Goal: Transaction & Acquisition: Purchase product/service

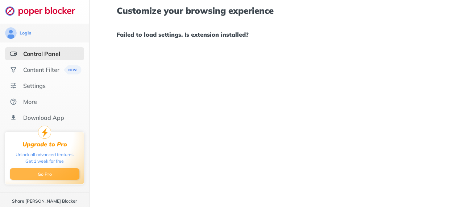
click at [45, 174] on button "Go Pro" at bounding box center [45, 174] width 70 height 12
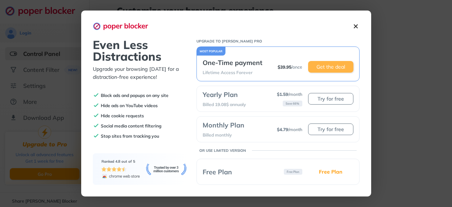
click at [330, 67] on button "Get the deal" at bounding box center [330, 67] width 45 height 12
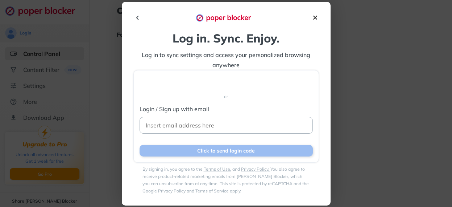
click at [165, 126] on input at bounding box center [226, 125] width 173 height 17
type input "[EMAIL_ADDRESS][DOMAIN_NAME]"
click at [228, 150] on button "Click to send login code" at bounding box center [226, 151] width 173 height 12
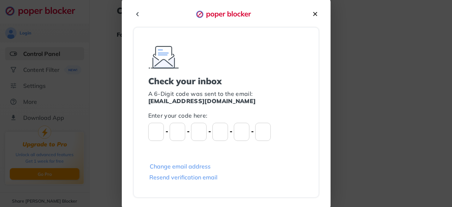
click at [115, 46] on div "Check your inbox A 6-Digit code was sent to the email: [EMAIL_ADDRESS][DOMAIN_N…" at bounding box center [226, 103] width 452 height 207
click at [152, 130] on input "Please enter OTP character 1" at bounding box center [156, 132] width 16 height 18
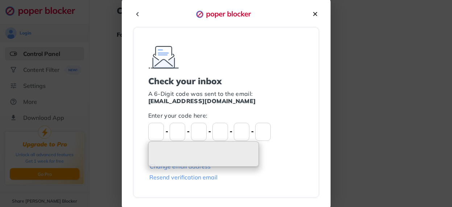
type input "5"
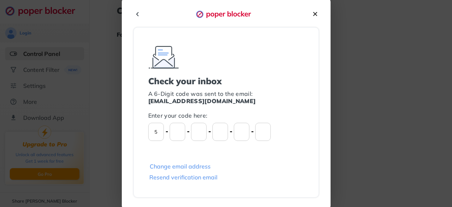
type input "6"
type input "4"
type input "9"
type input "2"
type input "6"
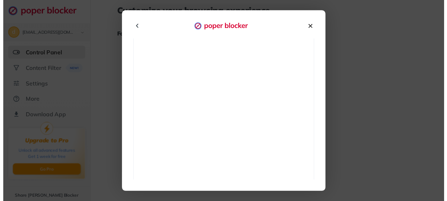
scroll to position [217, 0]
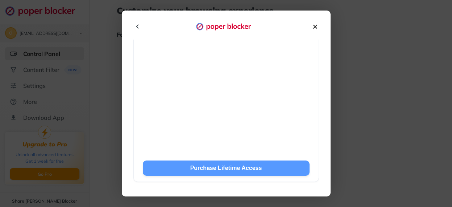
click at [225, 167] on span "Purchase Lifetime Access" at bounding box center [226, 168] width 72 height 6
click at [236, 168] on span "Purchase Lifetime Access" at bounding box center [226, 168] width 72 height 6
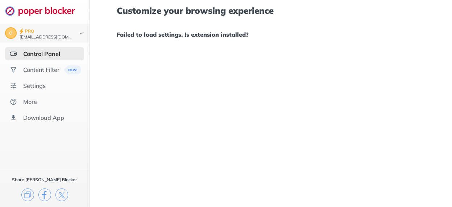
click at [188, 36] on h1 "Failed to load settings. Is extension installed?" at bounding box center [271, 34] width 308 height 9
click at [254, 32] on h1 "Failed to load settings. Is extension installed?" at bounding box center [271, 34] width 308 height 9
click at [145, 37] on h1 "Failed to load settings. Is extension installed?" at bounding box center [271, 34] width 308 height 9
click at [148, 13] on h1 "Customize your browsing experience" at bounding box center [271, 10] width 308 height 9
drag, startPoint x: 208, startPoint y: 10, endPoint x: 225, endPoint y: 25, distance: 22.6
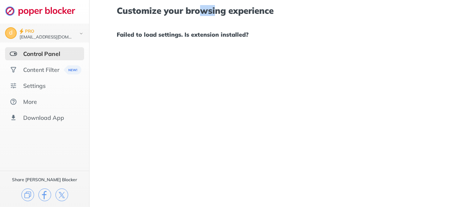
click at [215, 12] on h1 "Customize your browsing experience" at bounding box center [271, 10] width 308 height 9
click at [49, 52] on div "Control Panel" at bounding box center [41, 53] width 37 height 7
click at [45, 67] on div "Content Filter" at bounding box center [41, 69] width 36 height 7
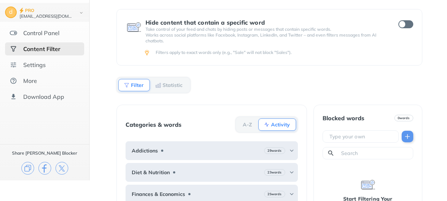
scroll to position [69, 0]
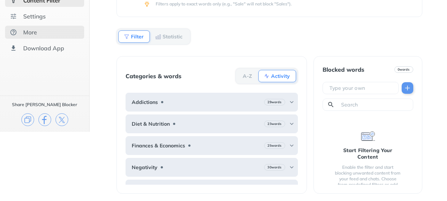
click at [32, 29] on div "More" at bounding box center [30, 32] width 14 height 7
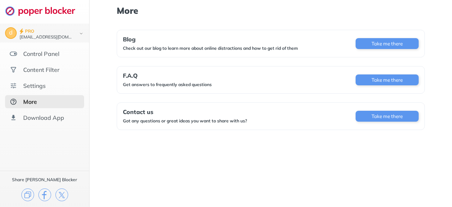
click at [48, 13] on img at bounding box center [44, 11] width 78 height 10
